Goal: Task Accomplishment & Management: Complete application form

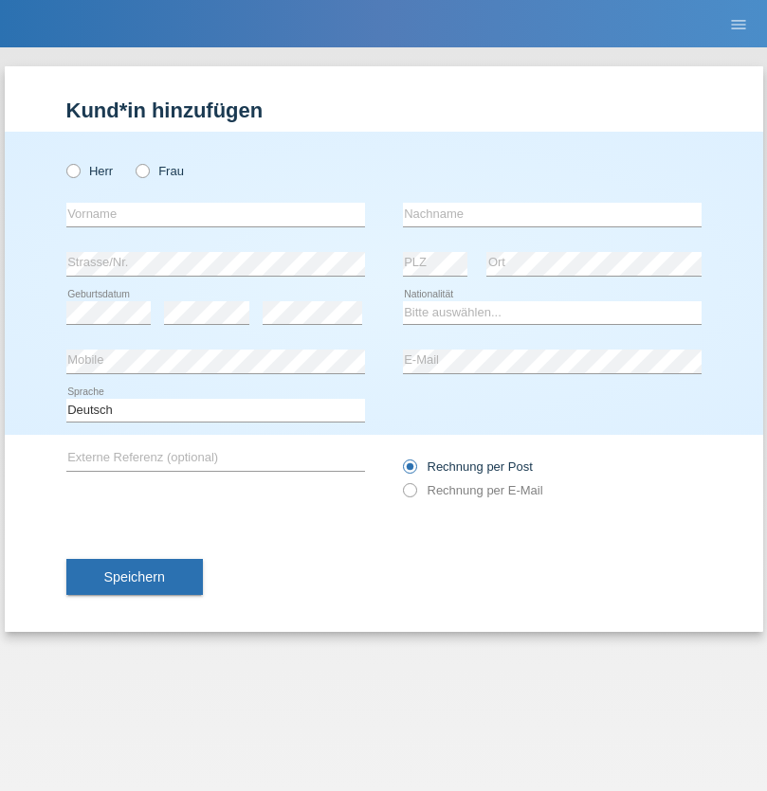
radio input "true"
click at [215, 214] on input "text" at bounding box center [215, 215] width 298 height 24
type input "Shakir"
click at [552, 214] on input "text" at bounding box center [552, 215] width 298 height 24
type input "Mokhtar Abokor"
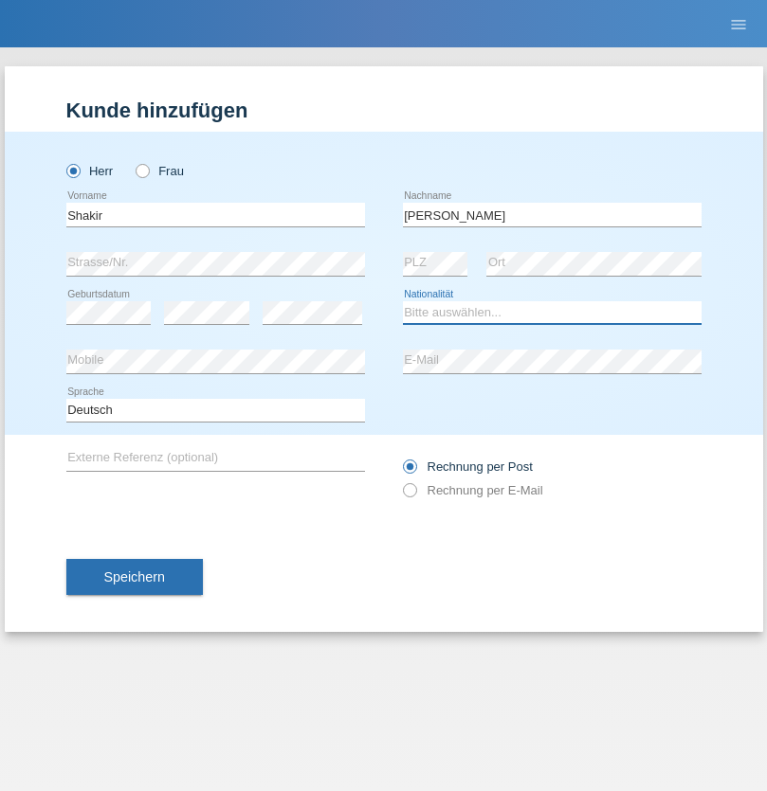
select select "SO"
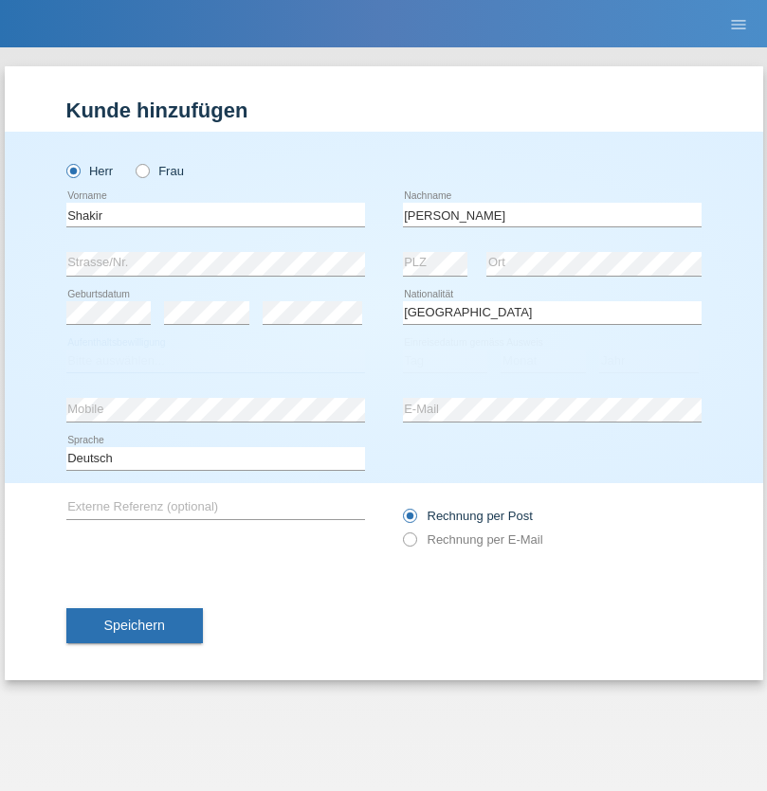
select select "C"
select select "27"
select select "04"
select select "2015"
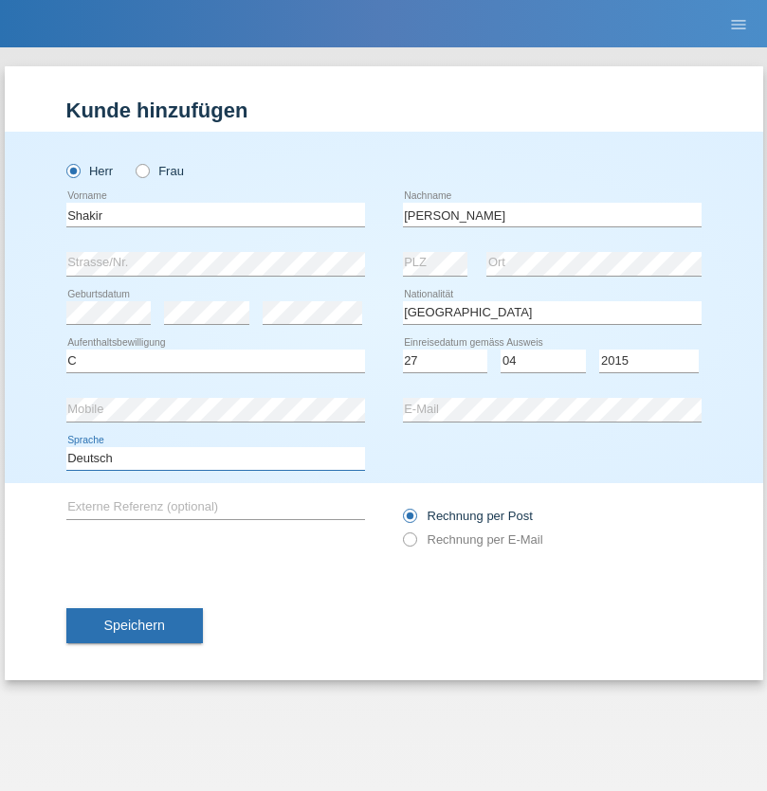
select select "en"
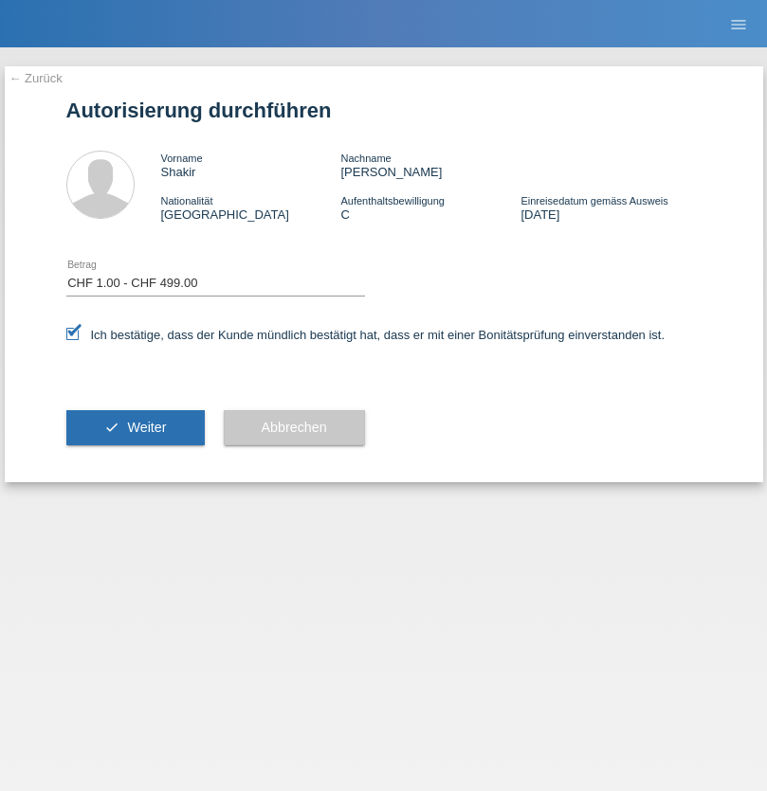
select select "1"
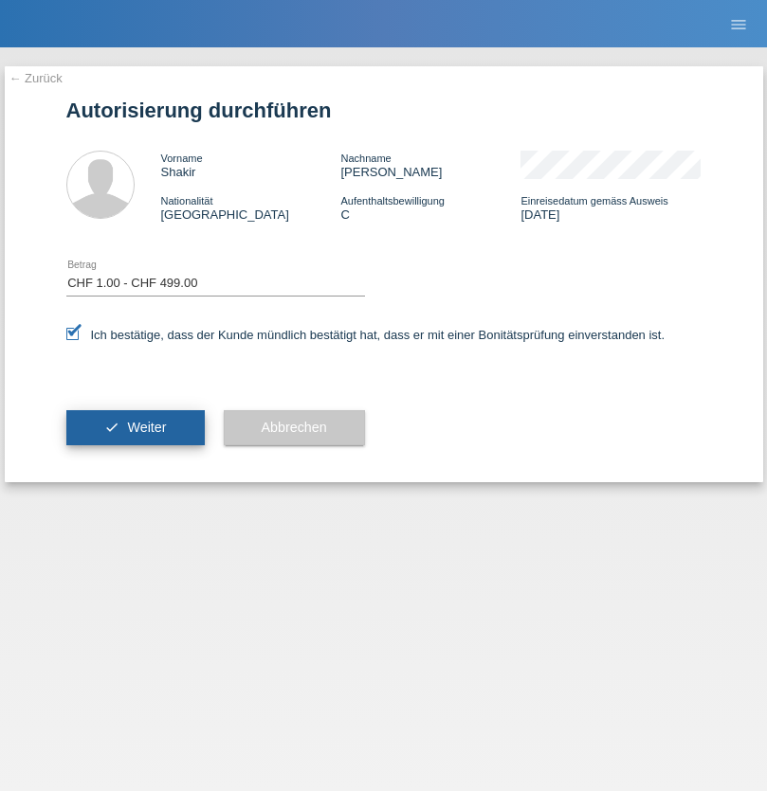
click at [135, 427] on span "Weiter" at bounding box center [146, 427] width 39 height 15
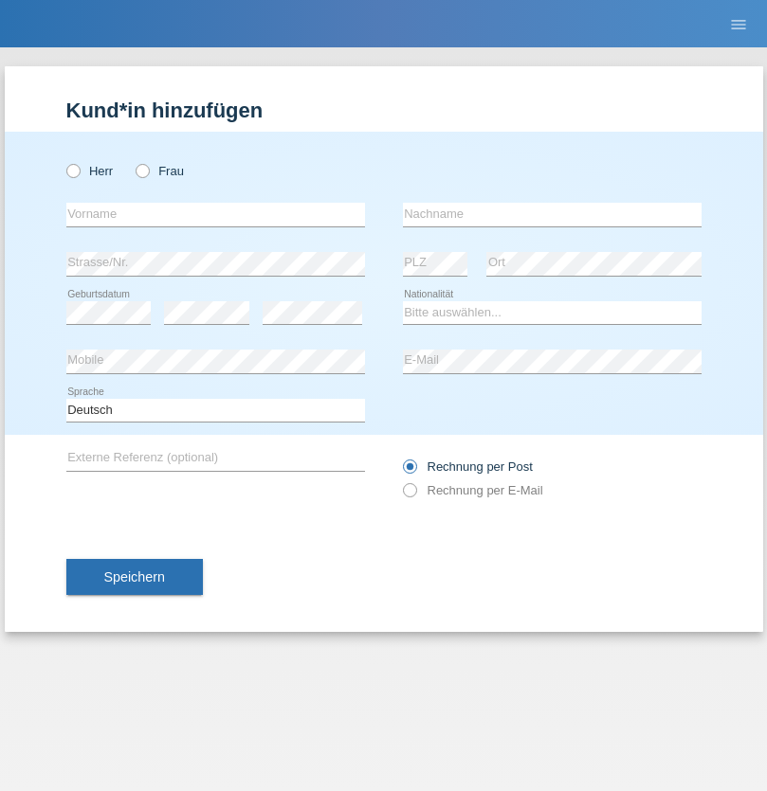
radio input "true"
click at [215, 214] on input "text" at bounding box center [215, 215] width 298 height 24
type input "David"
click at [552, 214] on input "text" at bounding box center [552, 215] width 298 height 24
type input "Senn"
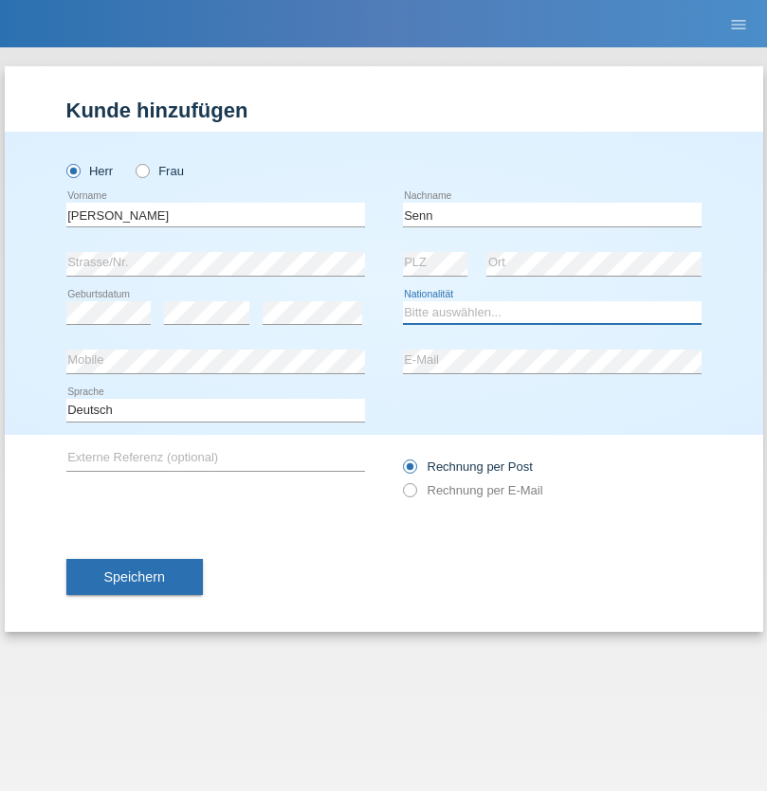
select select "CH"
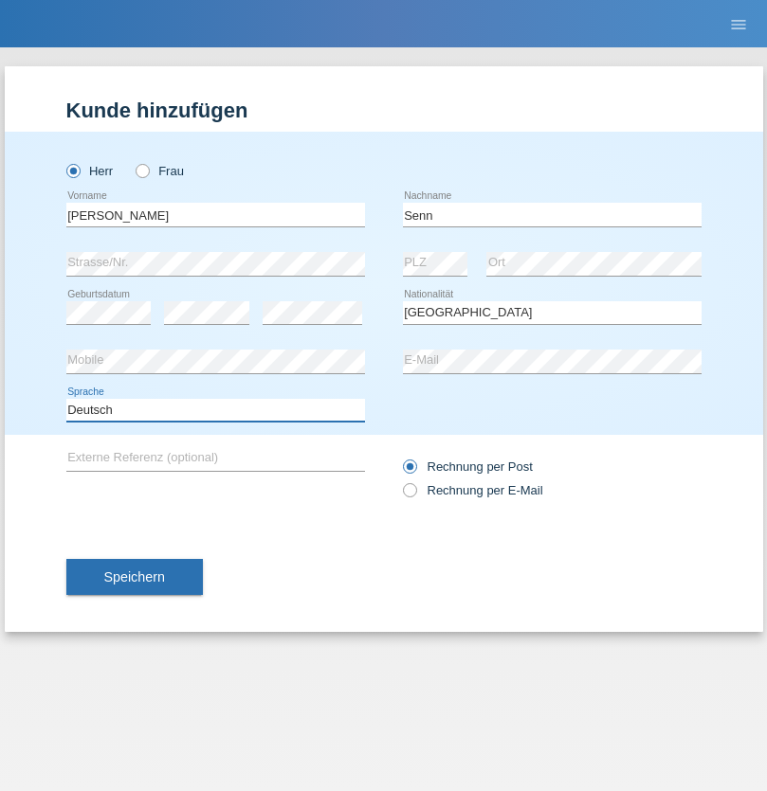
select select "en"
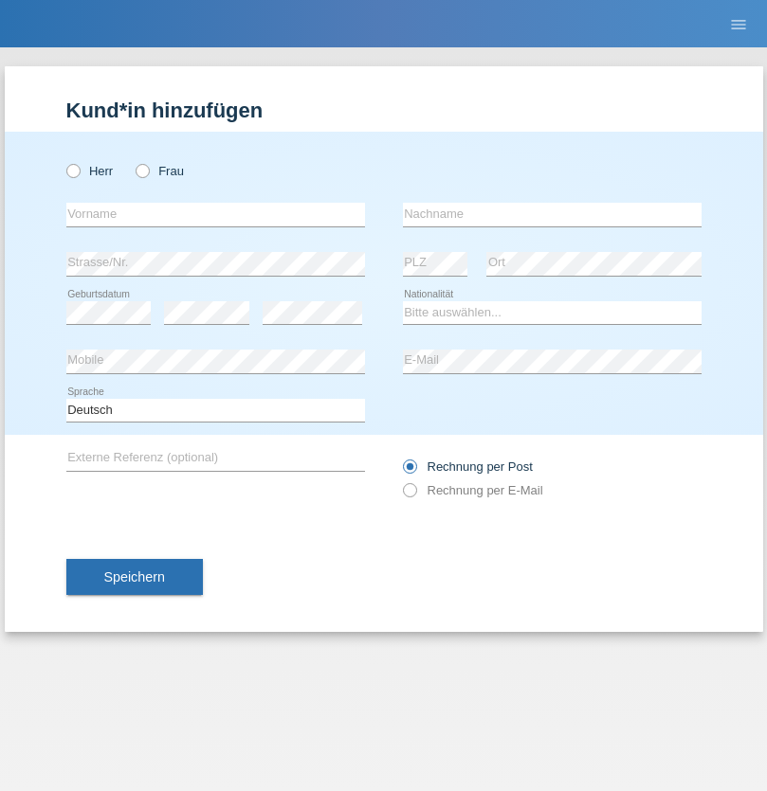
radio input "true"
click at [215, 214] on input "text" at bounding box center [215, 215] width 298 height 24
type input "Moser"
click at [552, 214] on input "text" at bounding box center [552, 215] width 298 height 24
type input "Emely"
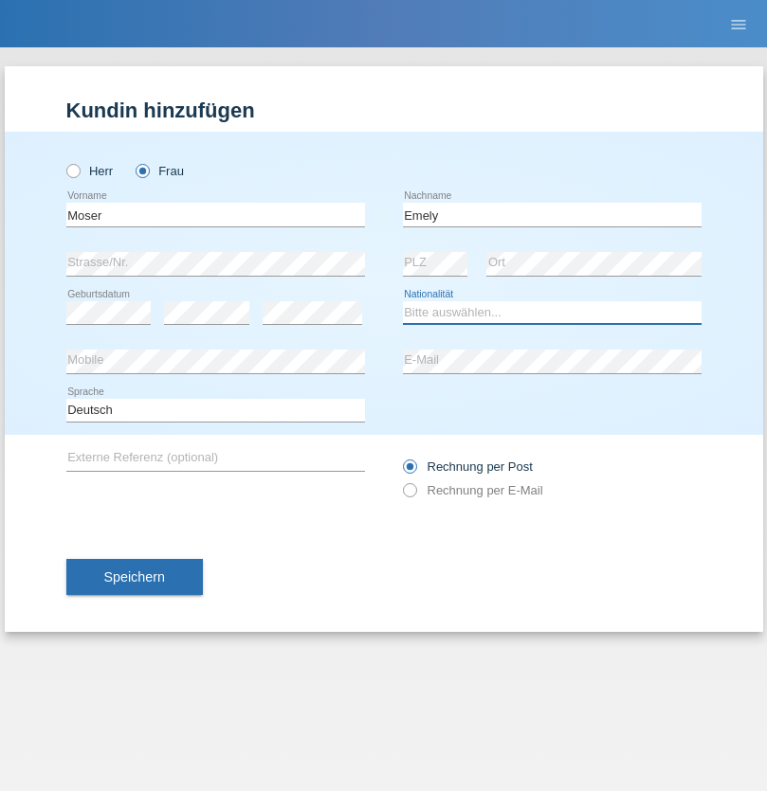
select select "CH"
radio input "true"
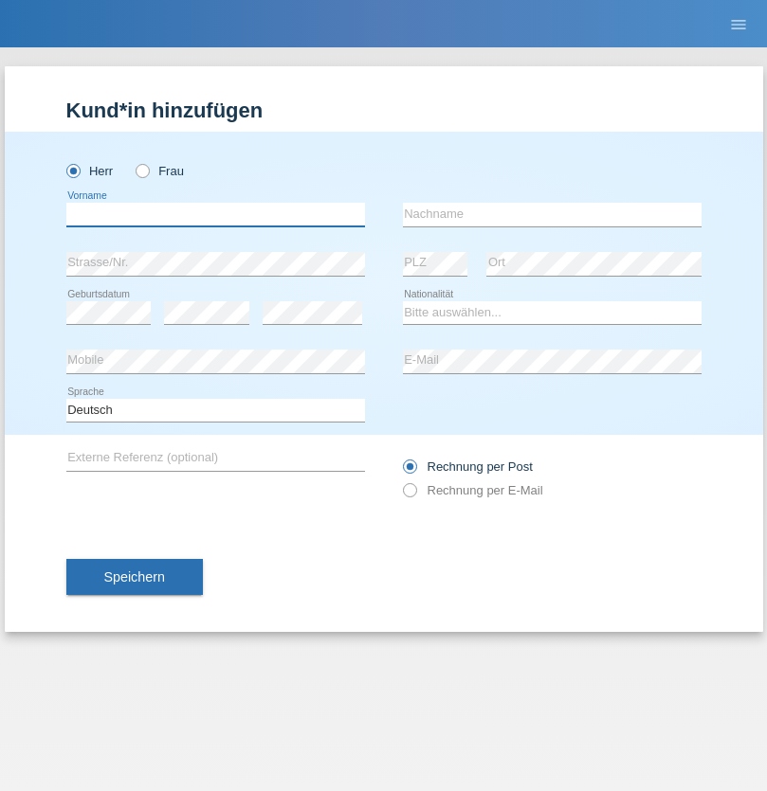
click at [215, 214] on input "text" at bounding box center [215, 215] width 298 height 24
type input "[PERSON_NAME]"
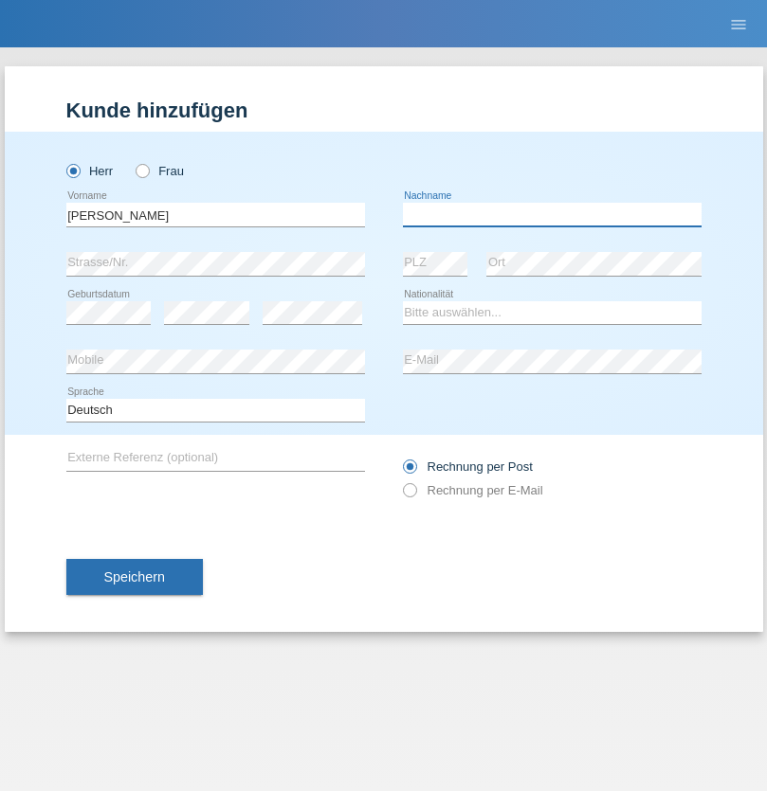
click at [552, 214] on input "text" at bounding box center [552, 215] width 298 height 24
type input "Nemani"
select select "AF"
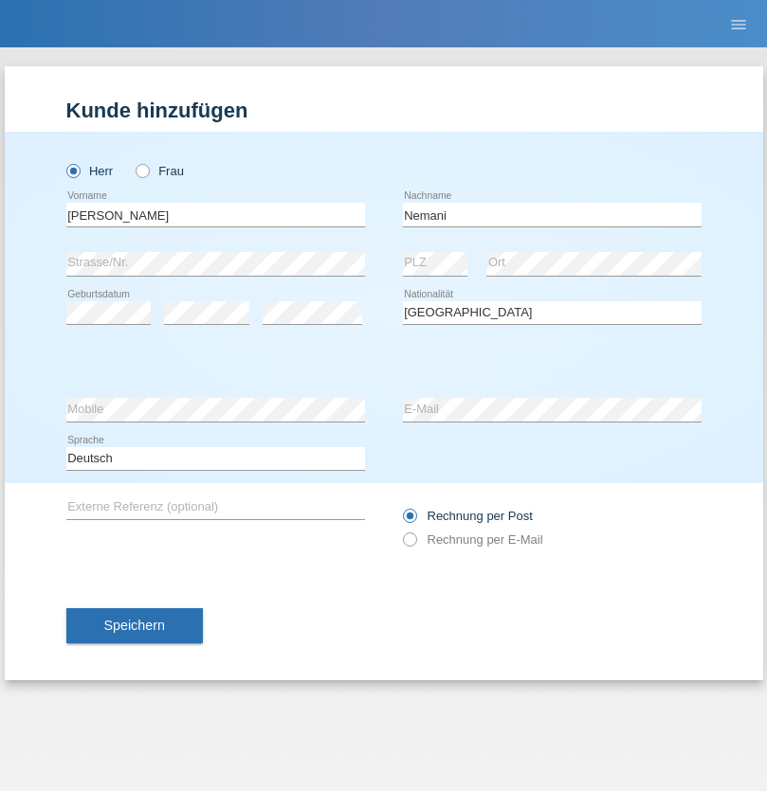
select select "C"
select select "02"
select select "01"
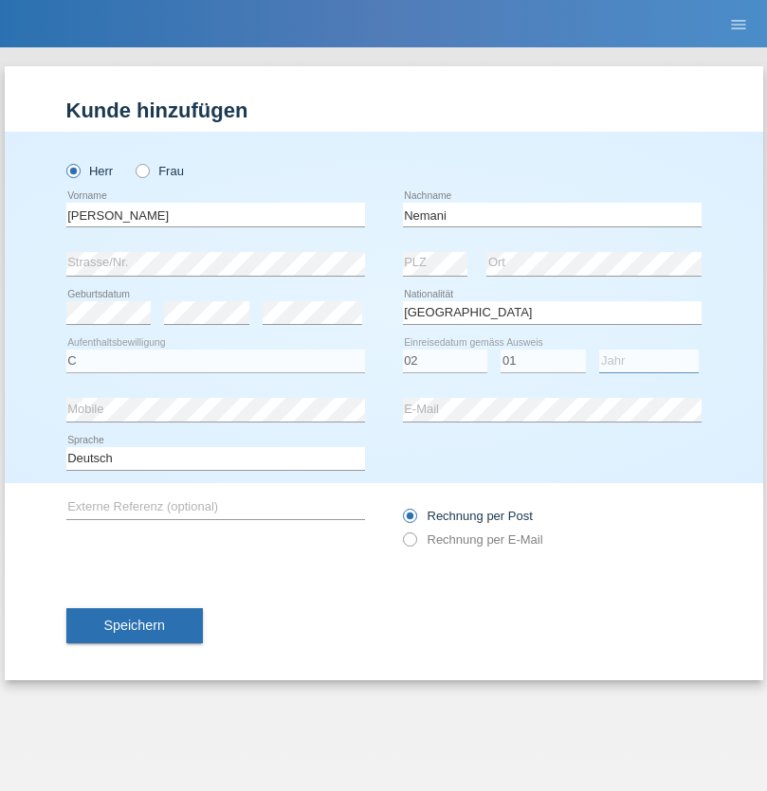
select select "2021"
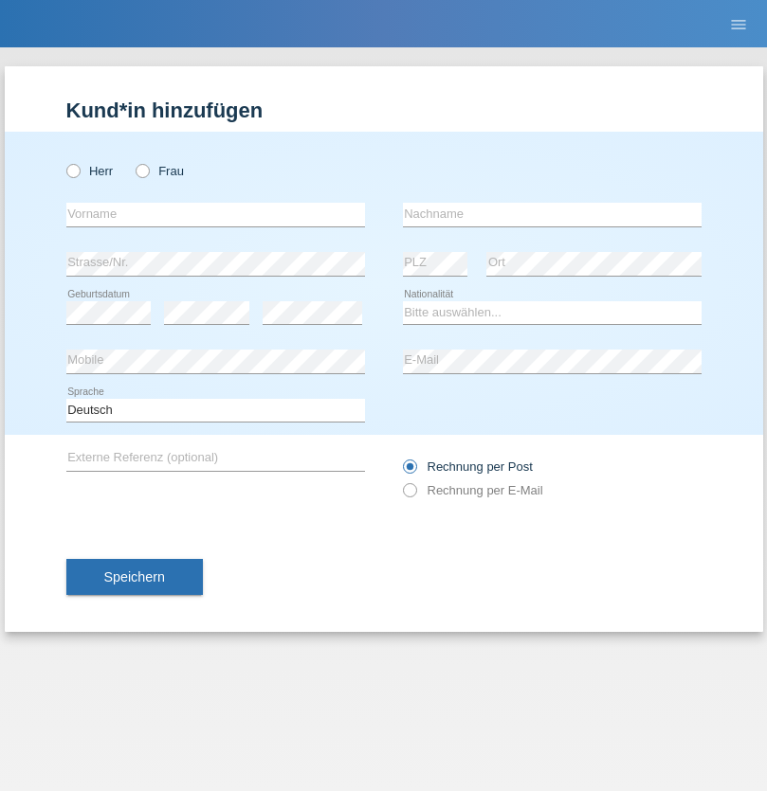
radio input "true"
click at [215, 214] on input "text" at bounding box center [215, 215] width 298 height 24
type input "Besart"
click at [552, 214] on input "text" at bounding box center [552, 215] width 298 height 24
type input "Emiri"
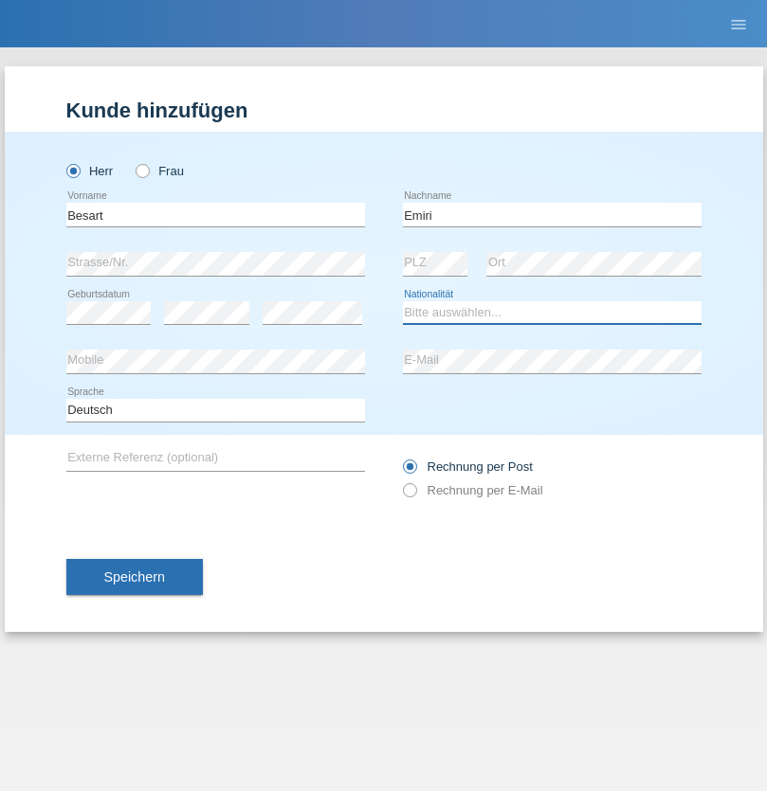
select select "XK"
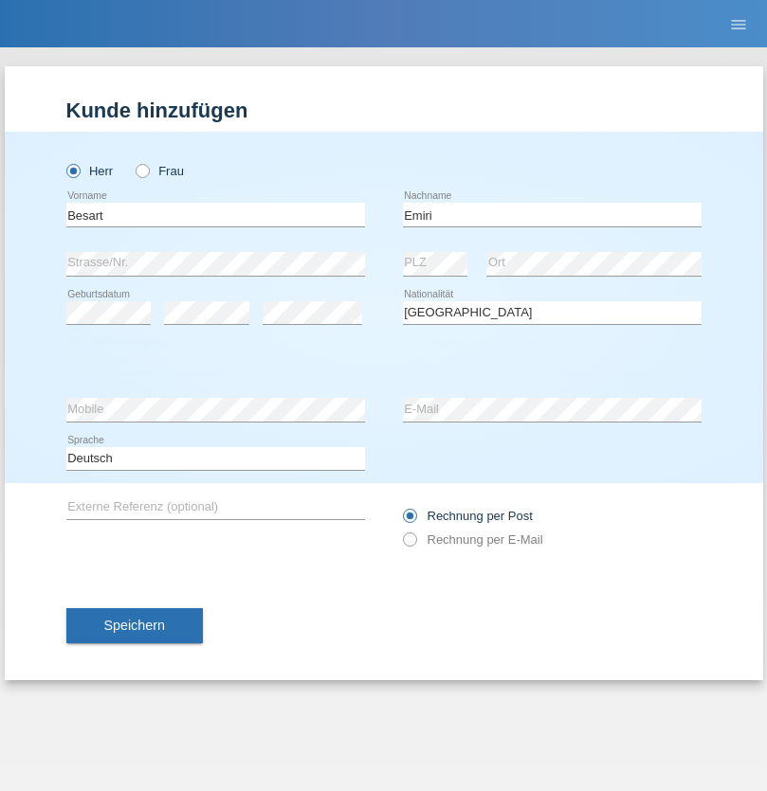
select select "C"
select select "04"
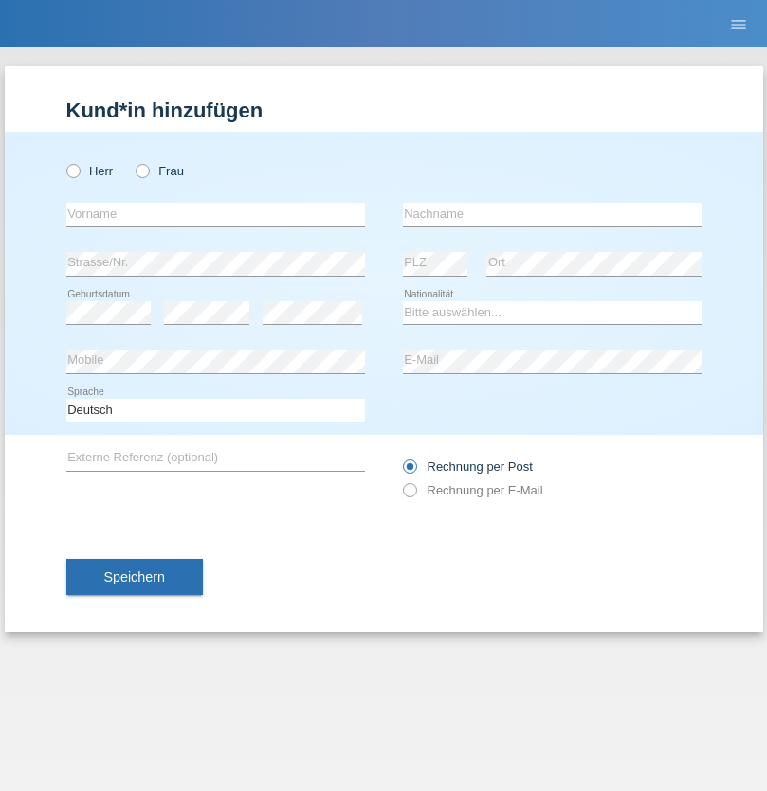
radio input "true"
click at [215, 214] on input "text" at bounding box center [215, 215] width 298 height 24
type input "[PERSON_NAME]"
click at [552, 214] on input "text" at bounding box center [552, 215] width 298 height 24
type input "Jacquet"
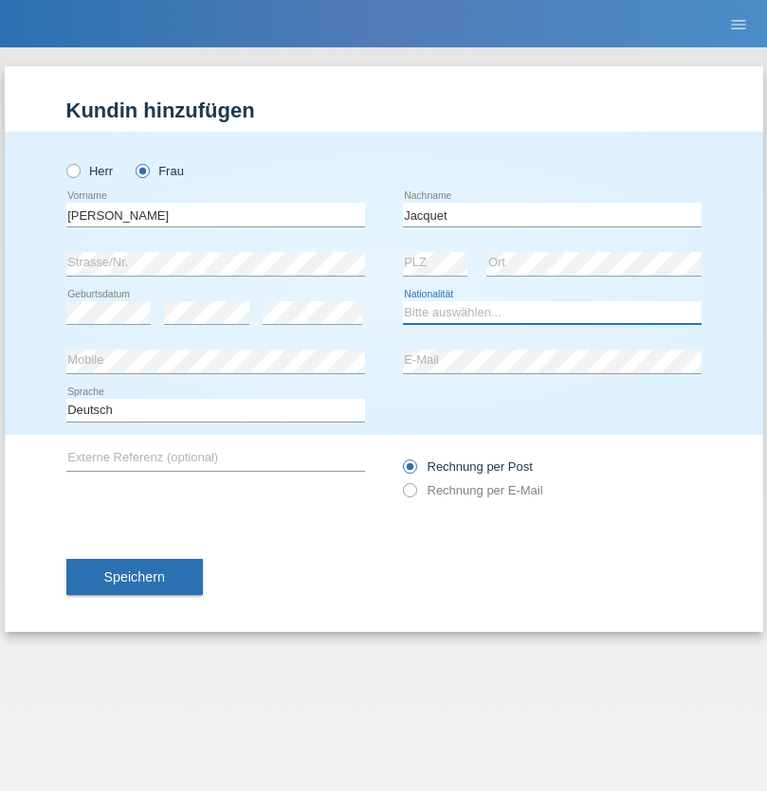
select select "CH"
radio input "true"
select select "DE"
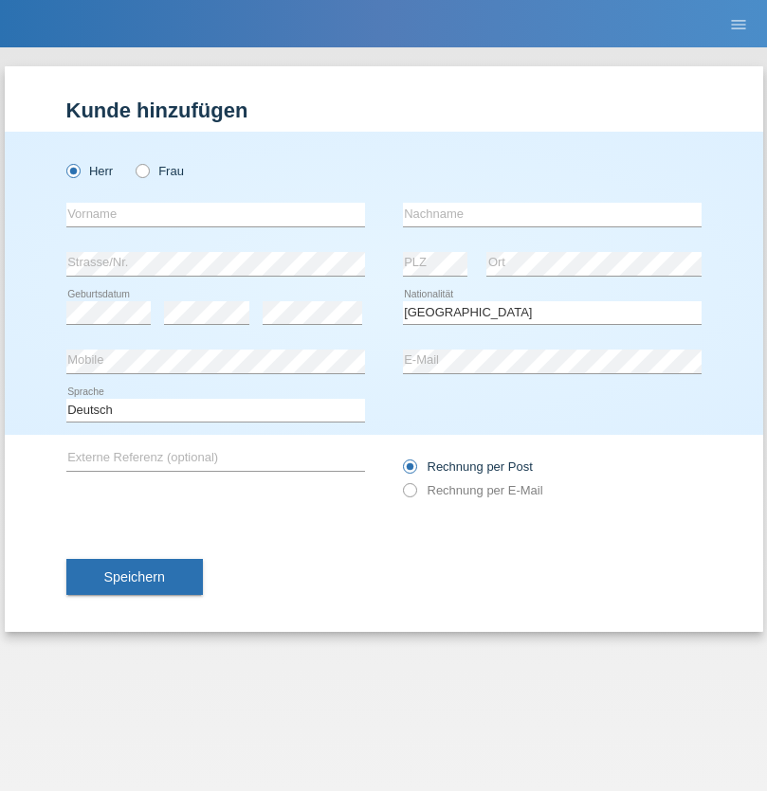
select select "C"
select select "07"
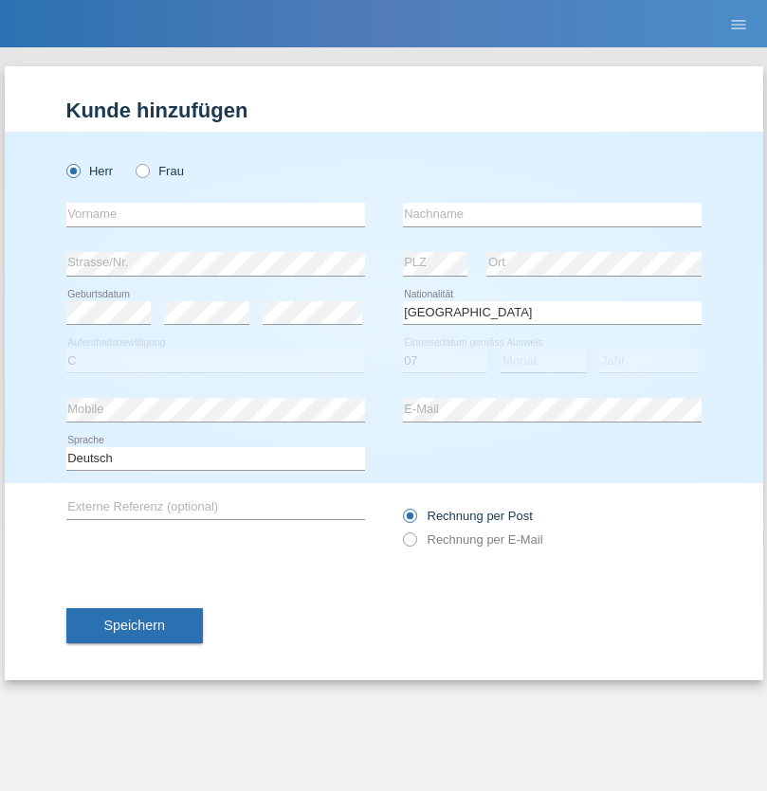
select select "11"
select select "1972"
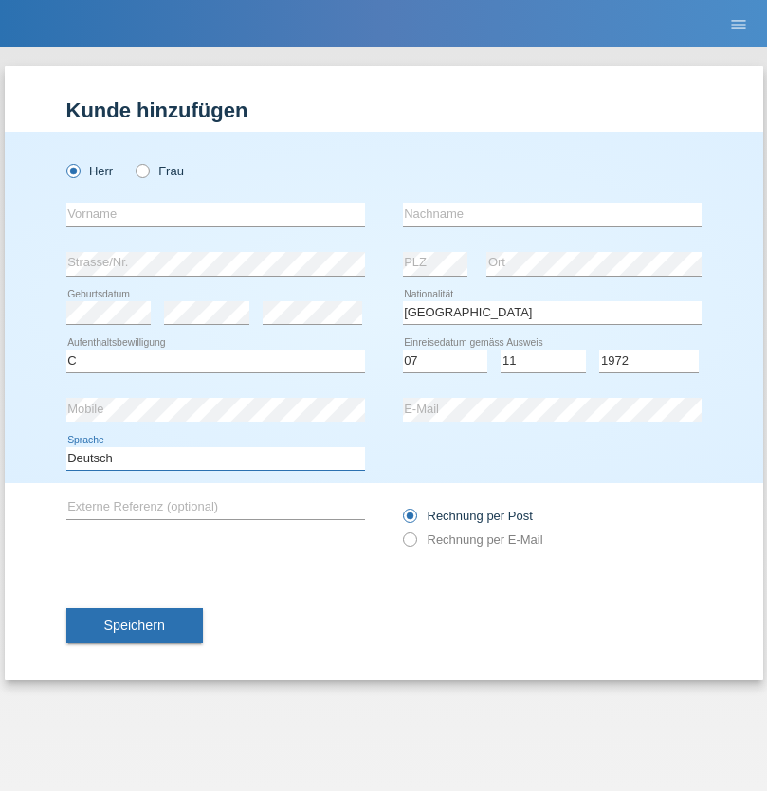
select select "en"
